Goal: Ask a question

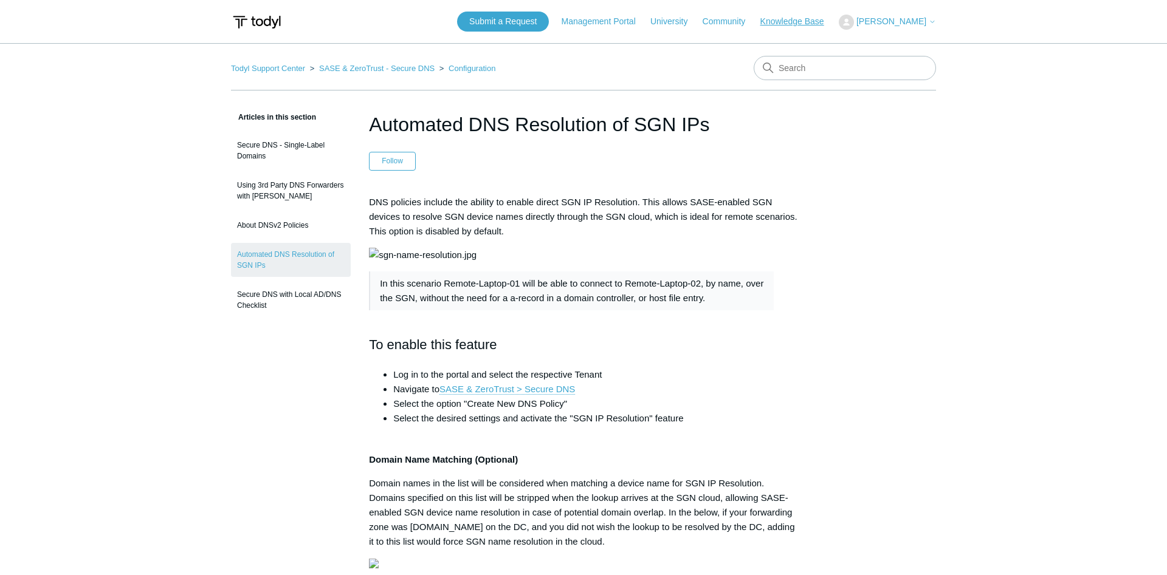
click at [808, 22] on link "Knowledge Base" at bounding box center [798, 21] width 76 height 13
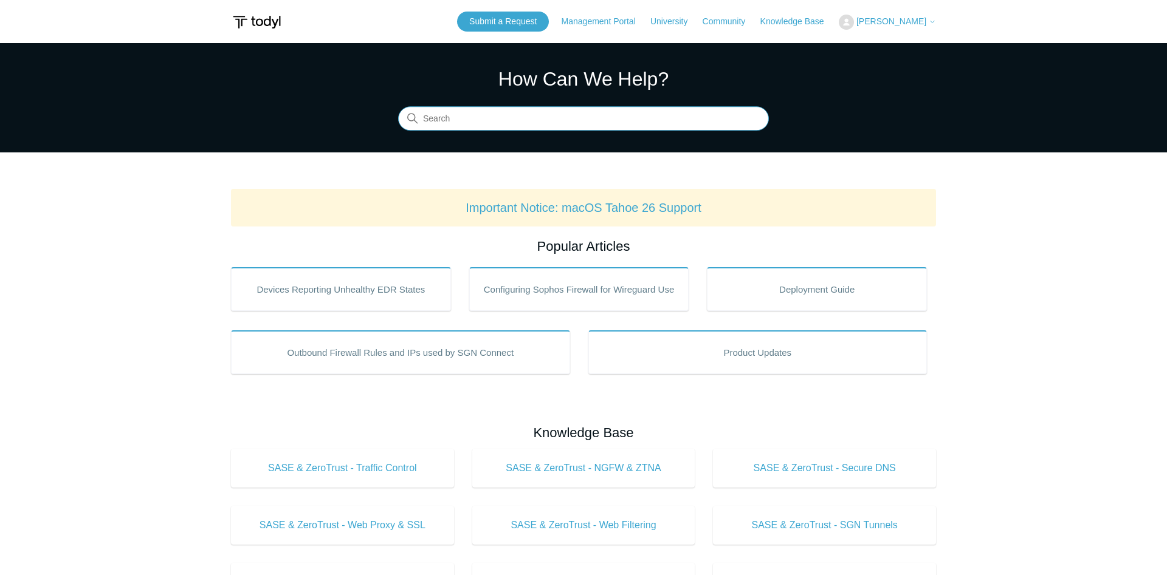
click at [492, 117] on input "Search" at bounding box center [583, 119] width 371 height 24
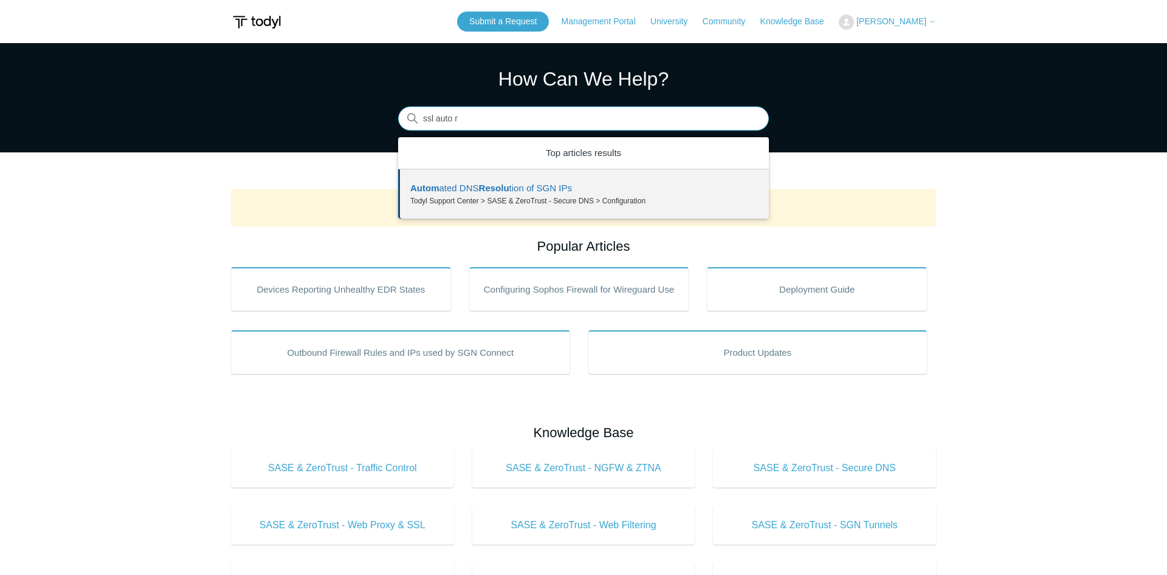
type input "ssl auto"
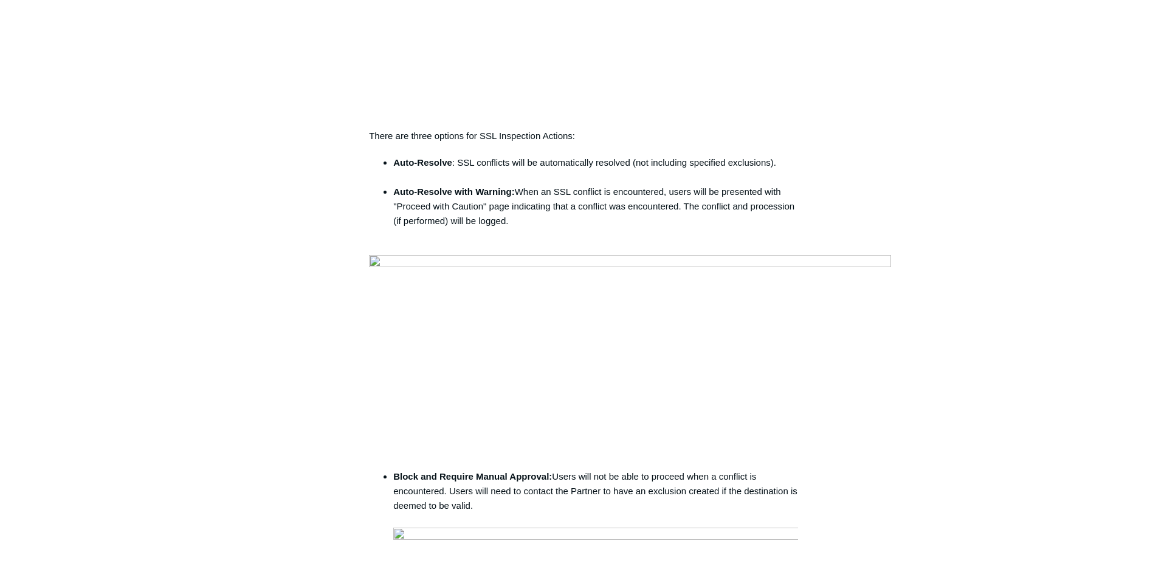
scroll to position [1054, 0]
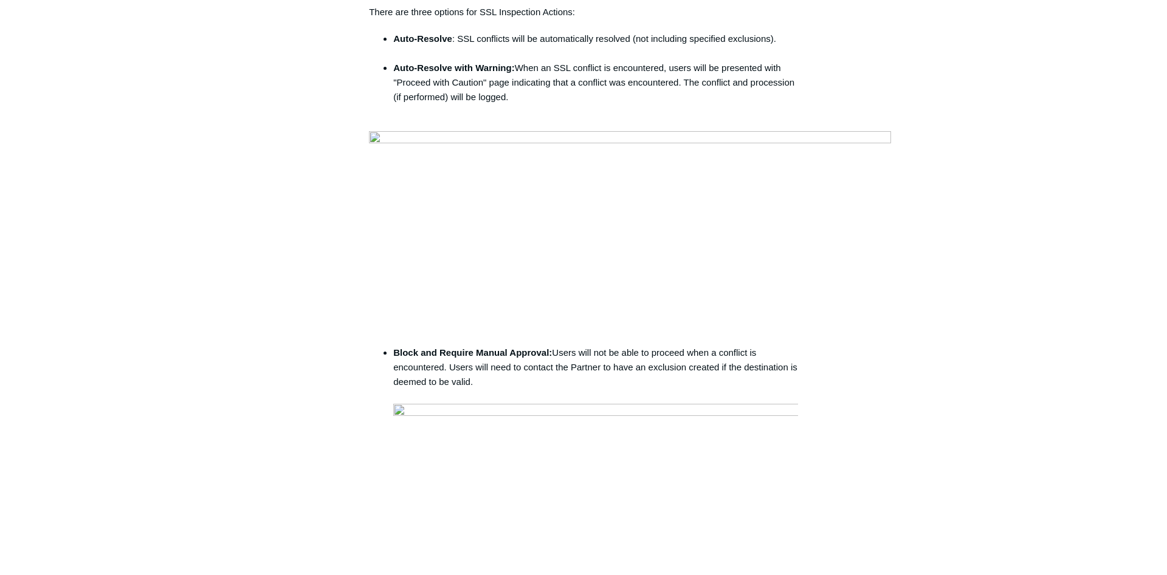
drag, startPoint x: 797, startPoint y: 183, endPoint x: 372, endPoint y: 187, distance: 424.8
click at [372, 187] on div "The Todyl security platform allows for SSL Inspection polices to be created and…" at bounding box center [583, 129] width 429 height 1976
copy li "Auto-Resolve : SSL conflicts will be automatically resolved (not including spec…"
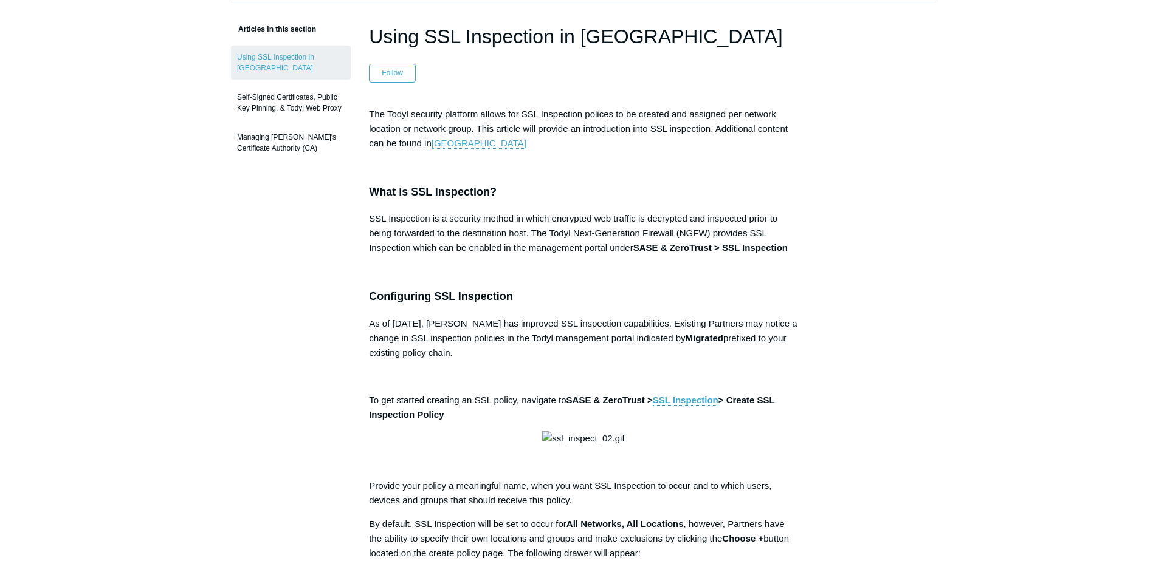
scroll to position [0, 0]
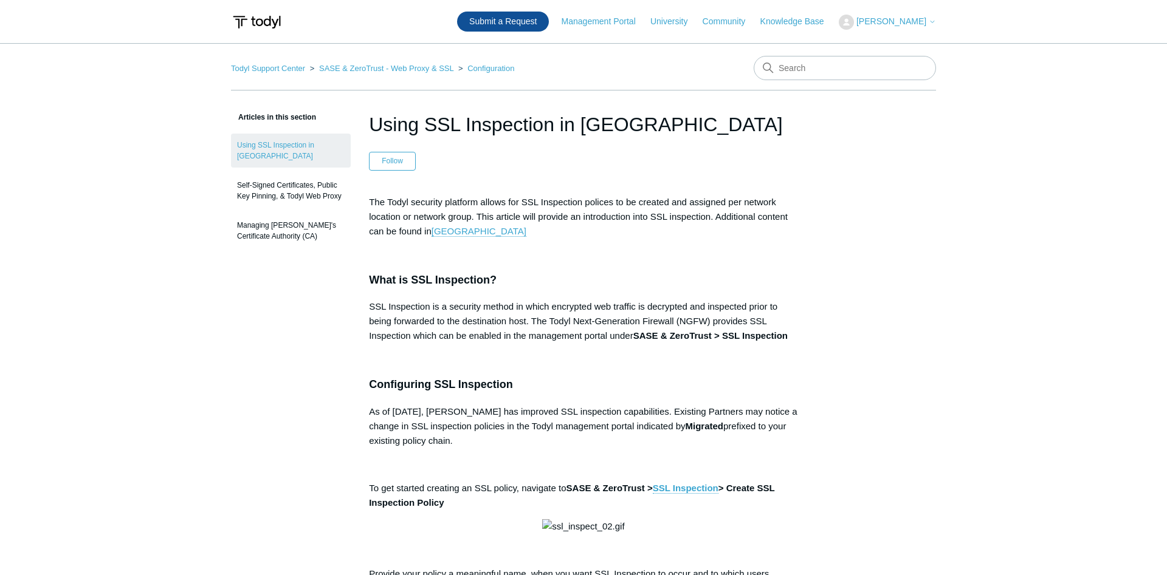
click at [531, 26] on link "Submit a Request" at bounding box center [503, 22] width 92 height 20
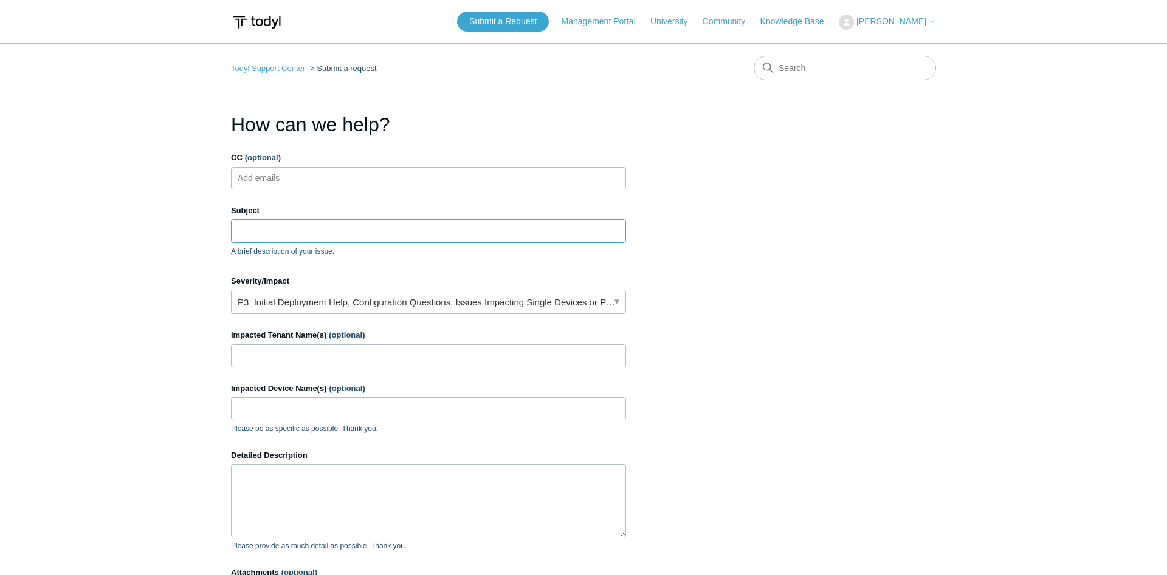
click at [323, 227] on input "Subject" at bounding box center [428, 230] width 395 height 23
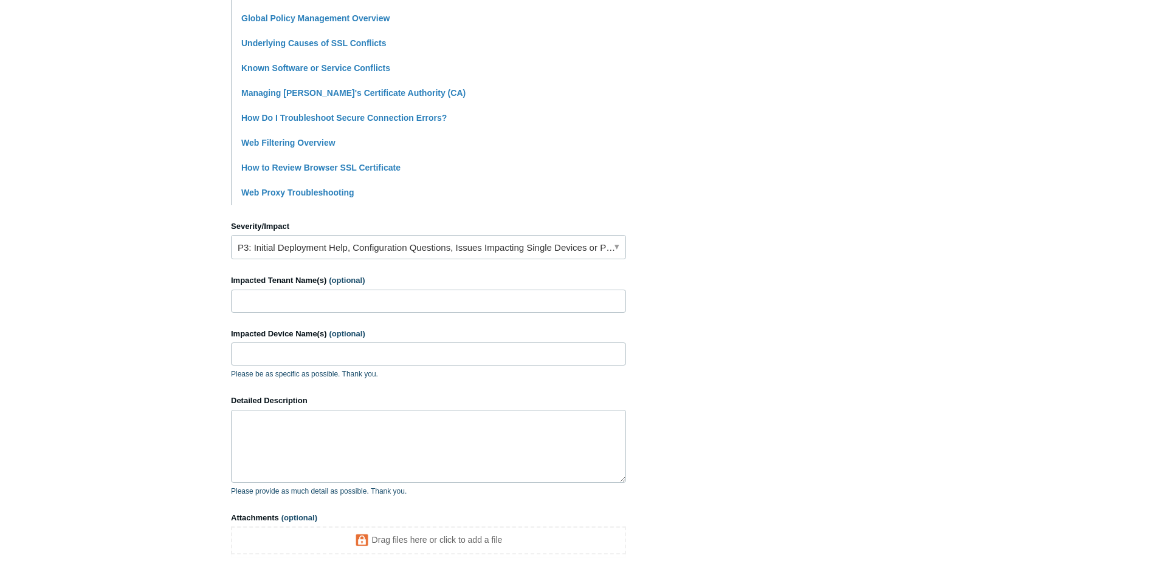
scroll to position [476, 0]
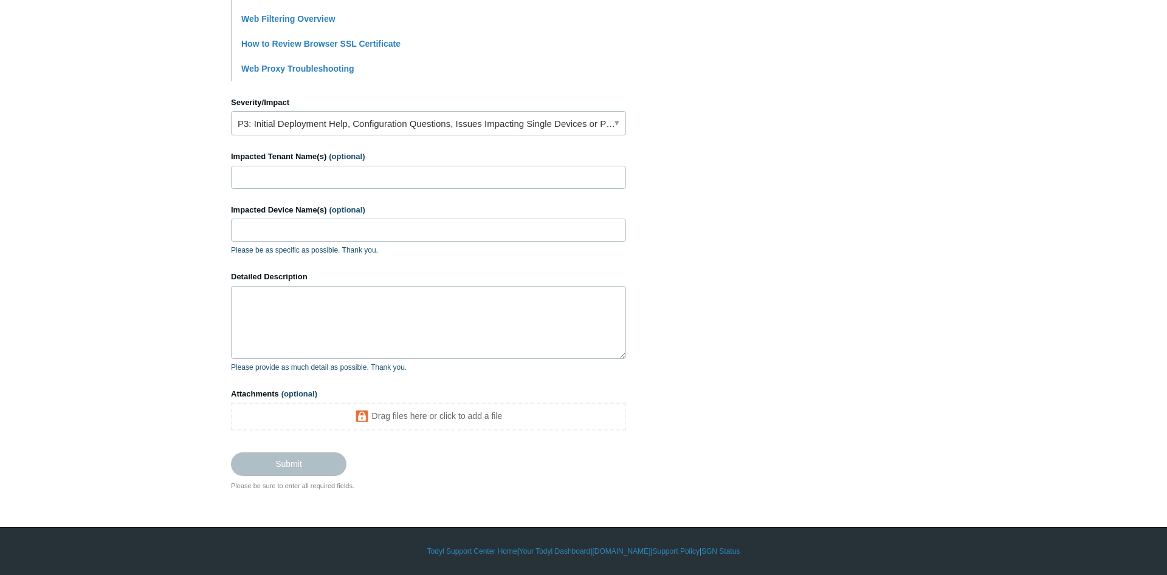
type input "More Detail of SSL Inspection Auto Resolve"
click at [344, 335] on textarea "Detailed Description" at bounding box center [428, 322] width 395 height 73
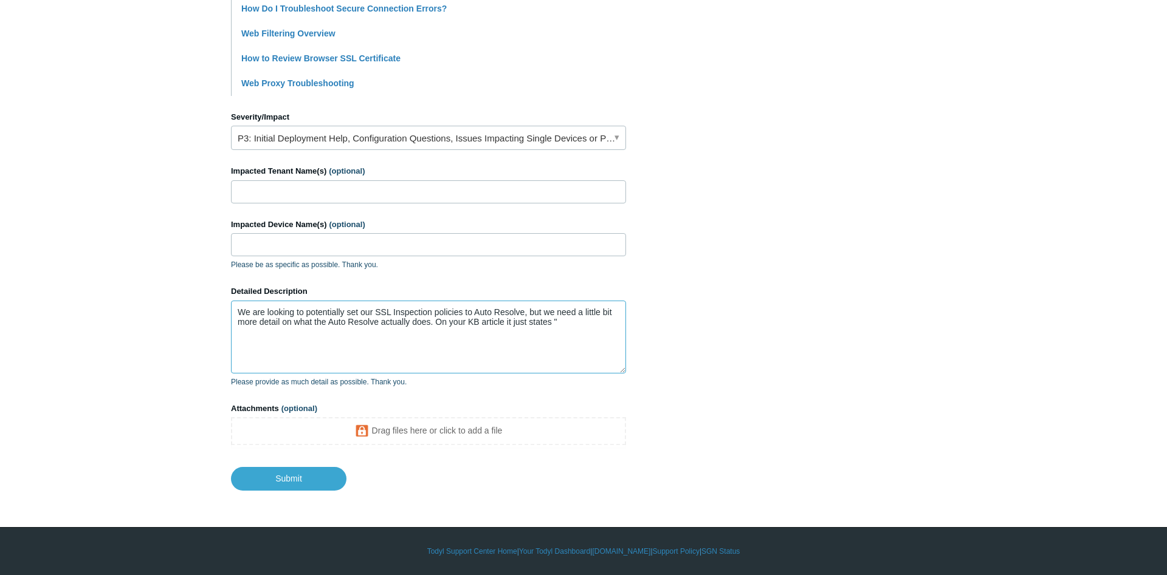
paste textarea "Auto-Resolve: SSL conflicts will be automatically resolved (not including speci…"
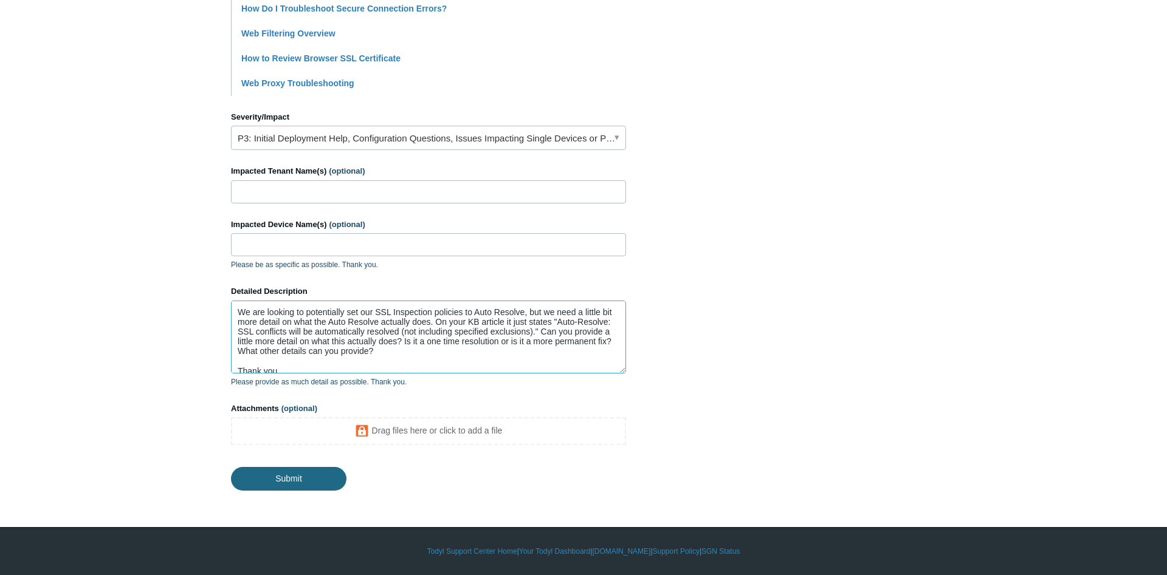
type textarea "We are looking to potentially set our SSL Inspection policies to Auto Resolve, …"
click at [306, 475] on input "Submit" at bounding box center [288, 478] width 115 height 24
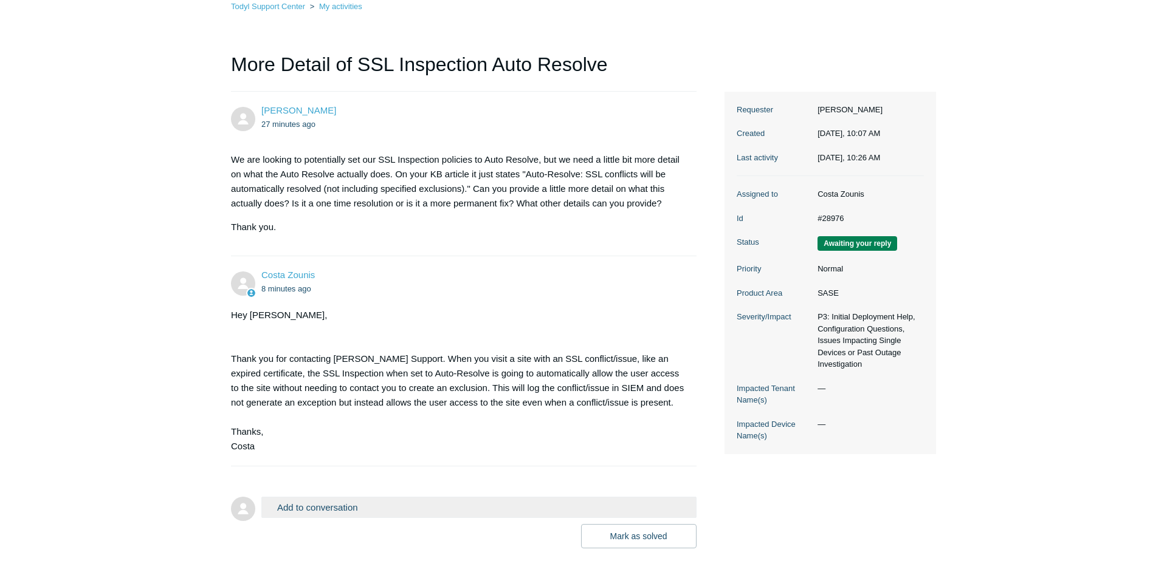
scroll to position [142, 0]
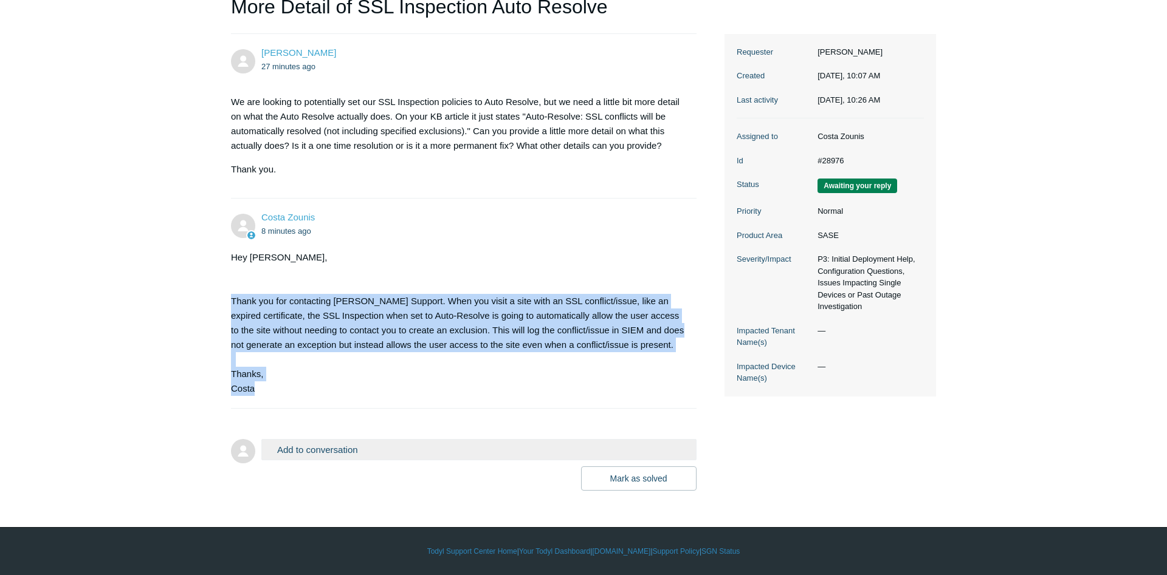
drag, startPoint x: 280, startPoint y: 396, endPoint x: 229, endPoint y: 304, distance: 104.2
click at [231, 304] on section "Hey [PERSON_NAME], Thank you for contacting Todyl Support. When you visit a sit…" at bounding box center [457, 323] width 453 height 146
copy div "Thank you for contacting [PERSON_NAME] Support. When you visit a site with an S…"
